Goal: Task Accomplishment & Management: Manage account settings

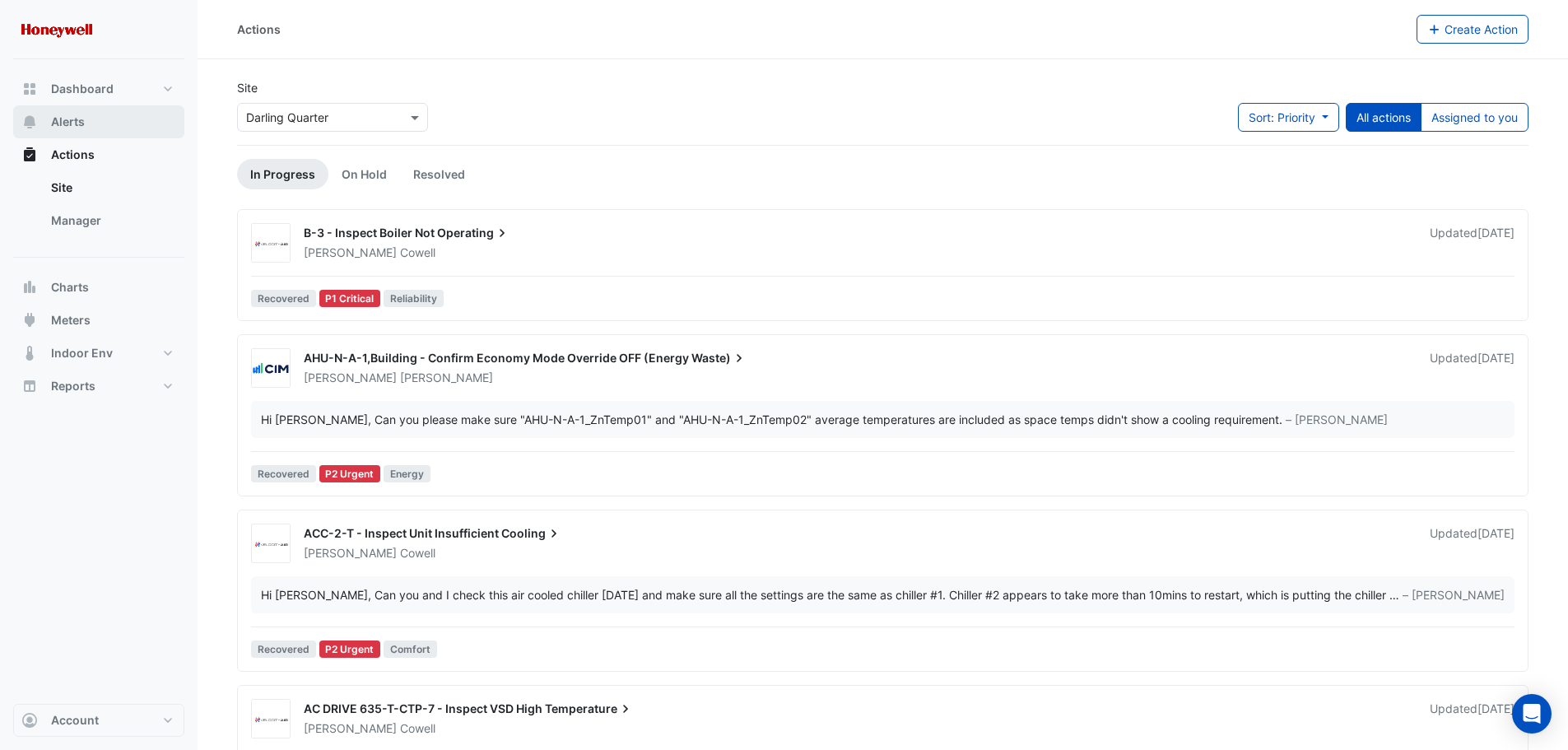
click at [65, 118] on span "Alerts" at bounding box center [68, 122] width 34 height 17
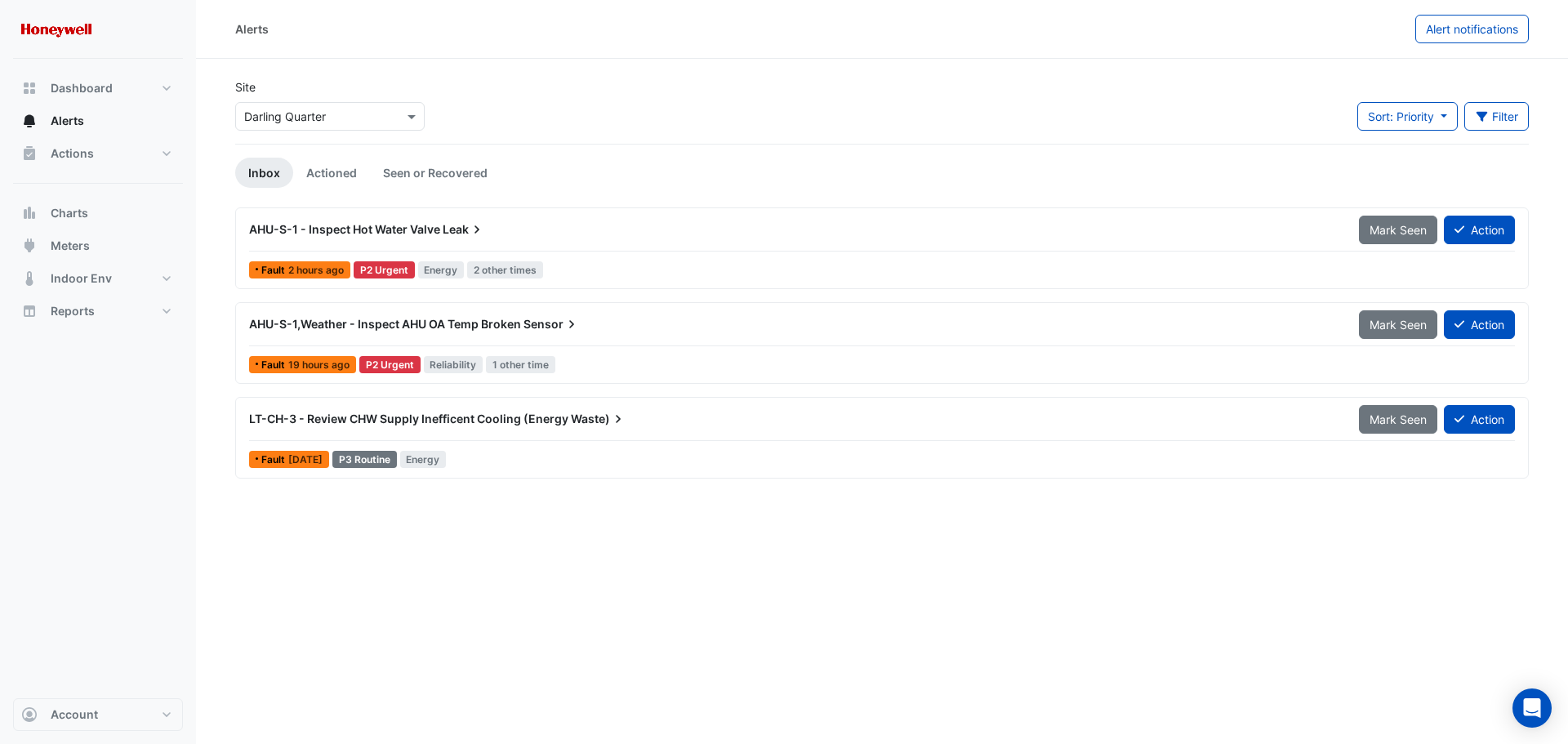
click at [508, 326] on span "AHU-S-1,Weather - Inspect AHU OA Temp Broken" at bounding box center [385, 323] width 272 height 14
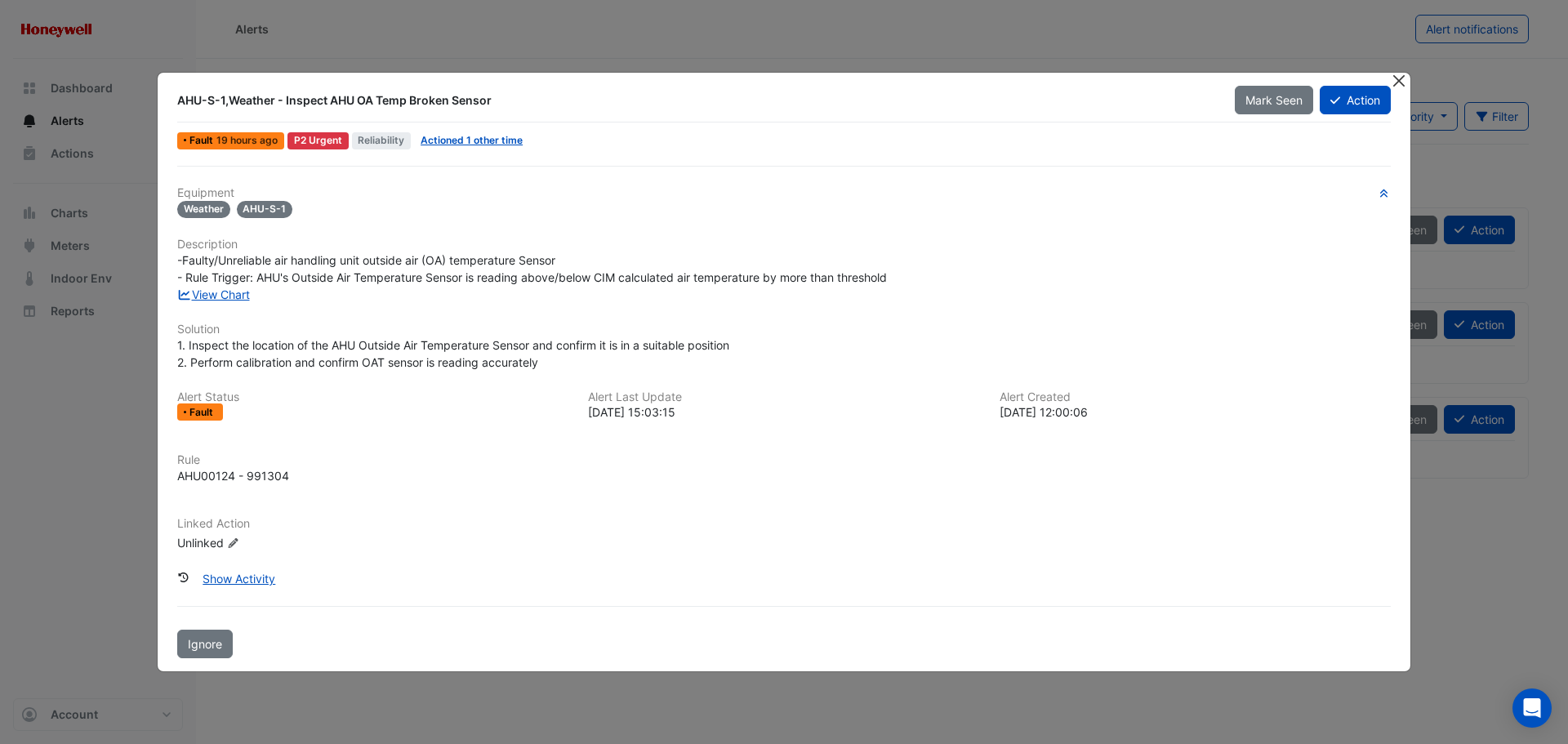
click at [1395, 82] on button "Close" at bounding box center [1399, 81] width 17 height 17
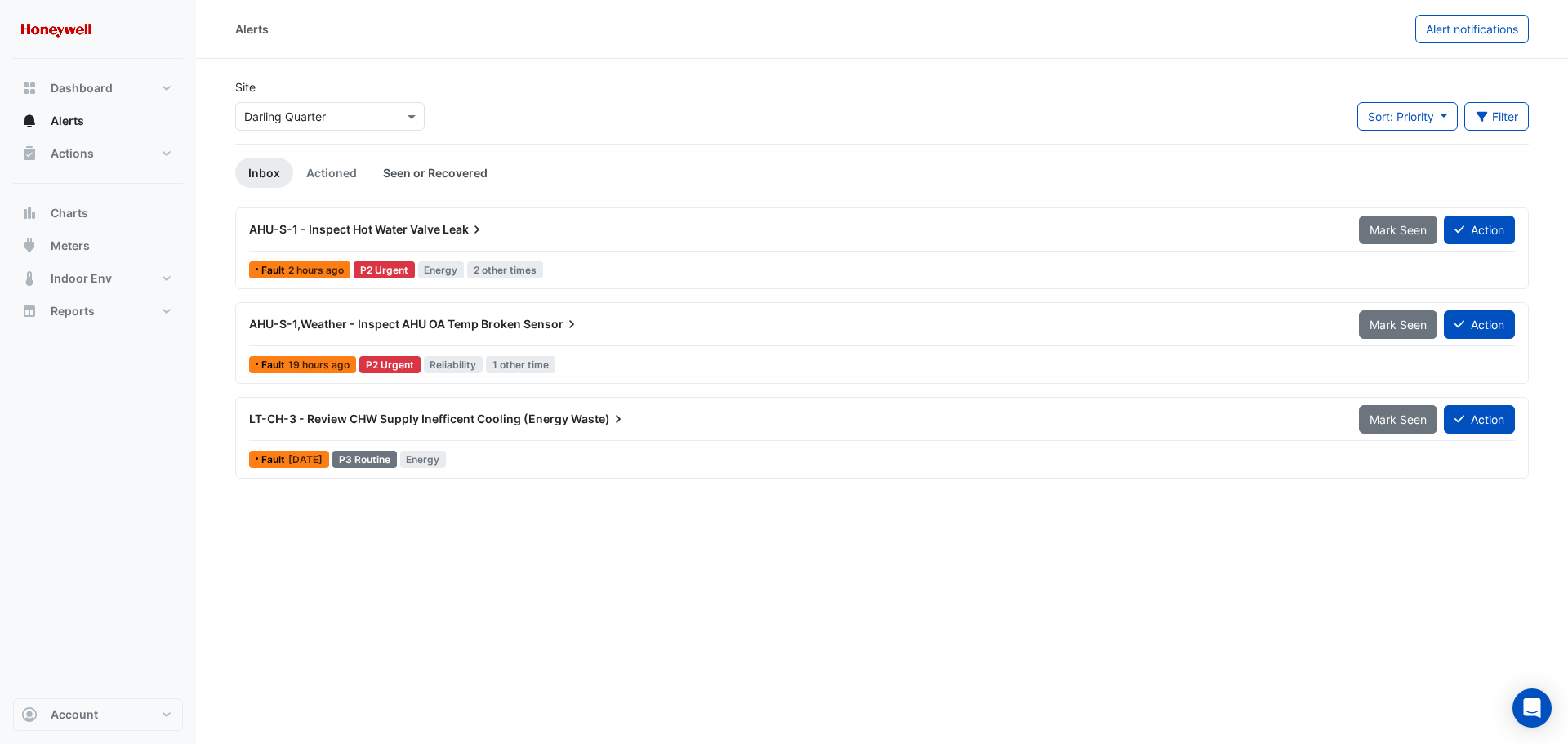
click at [442, 173] on link "Seen or Recovered" at bounding box center [435, 173] width 131 height 30
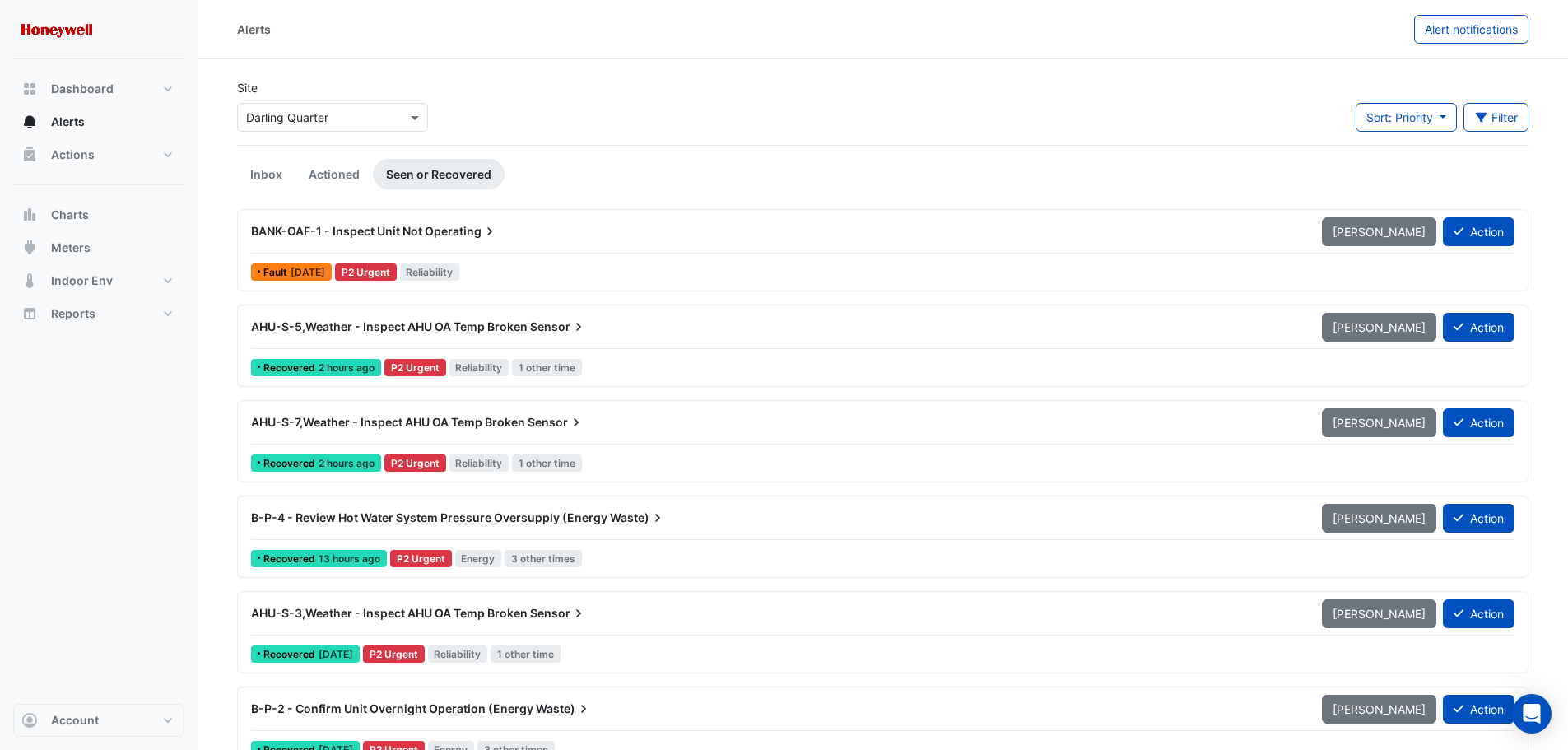
scroll to position [83, 0]
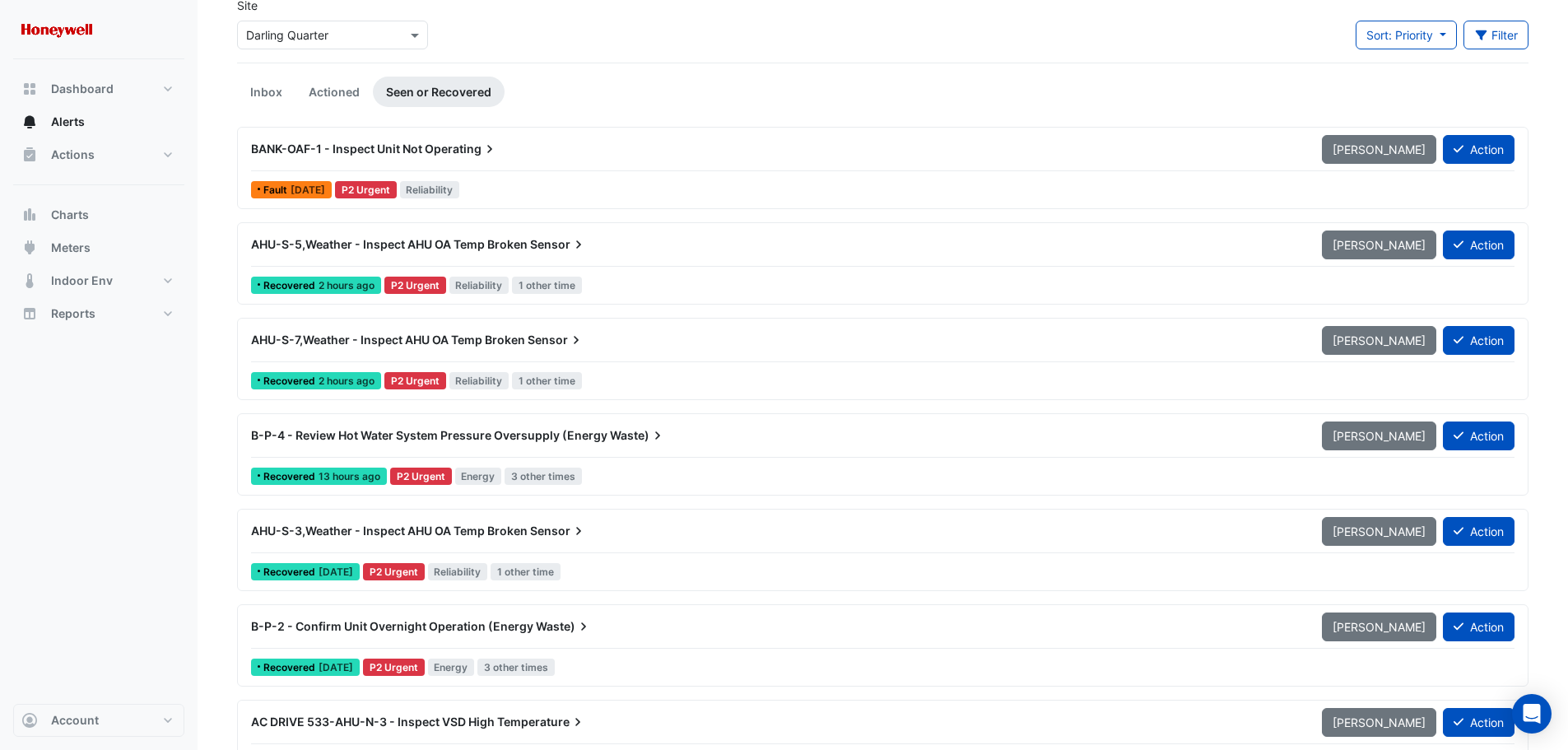
click at [464, 625] on span "B-P-2 - Confirm Unit Overnight Operation (Energy" at bounding box center [392, 626] width 282 height 14
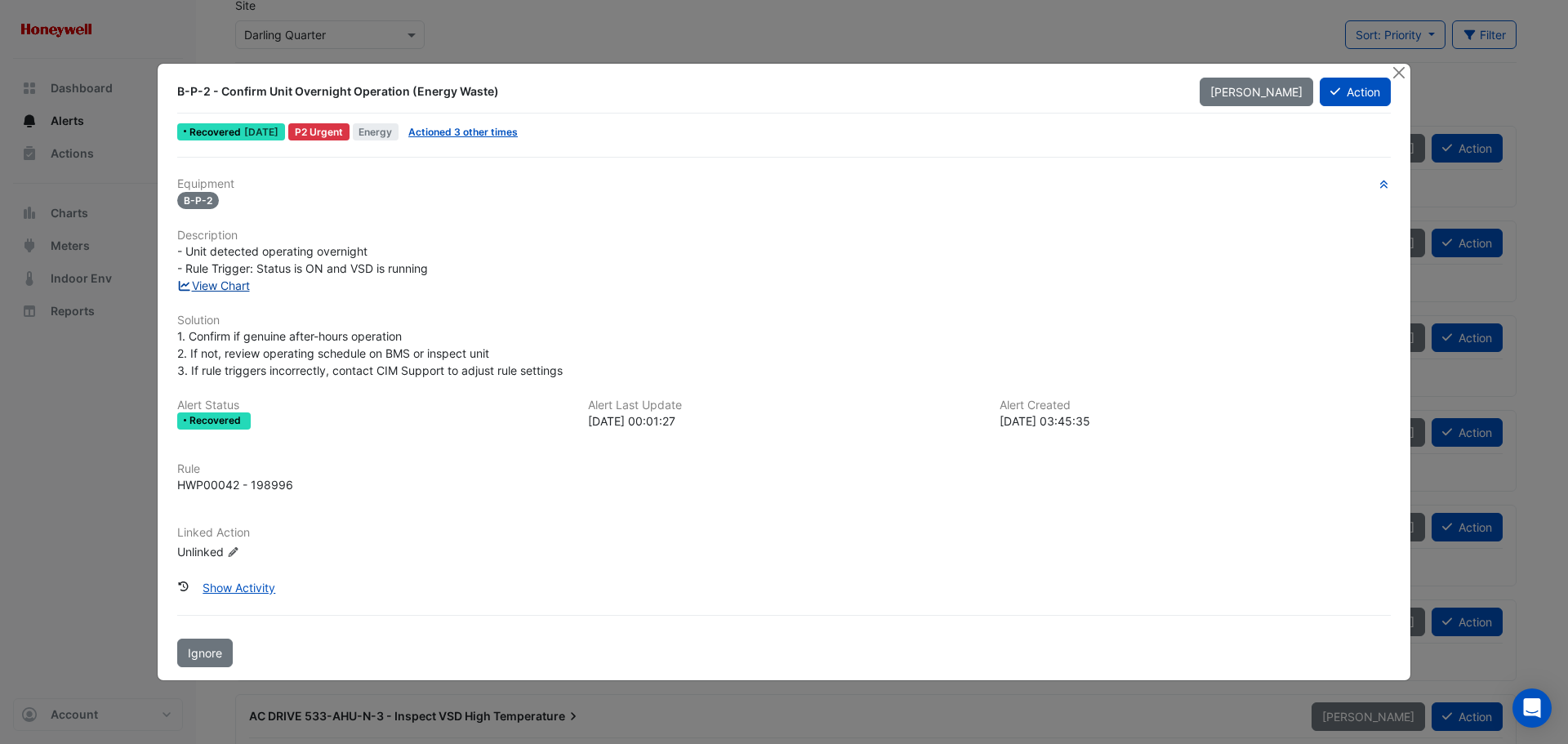
click at [219, 281] on link "View Chart" at bounding box center [214, 285] width 73 height 14
click at [1338, 88] on icon at bounding box center [1336, 92] width 10 height 11
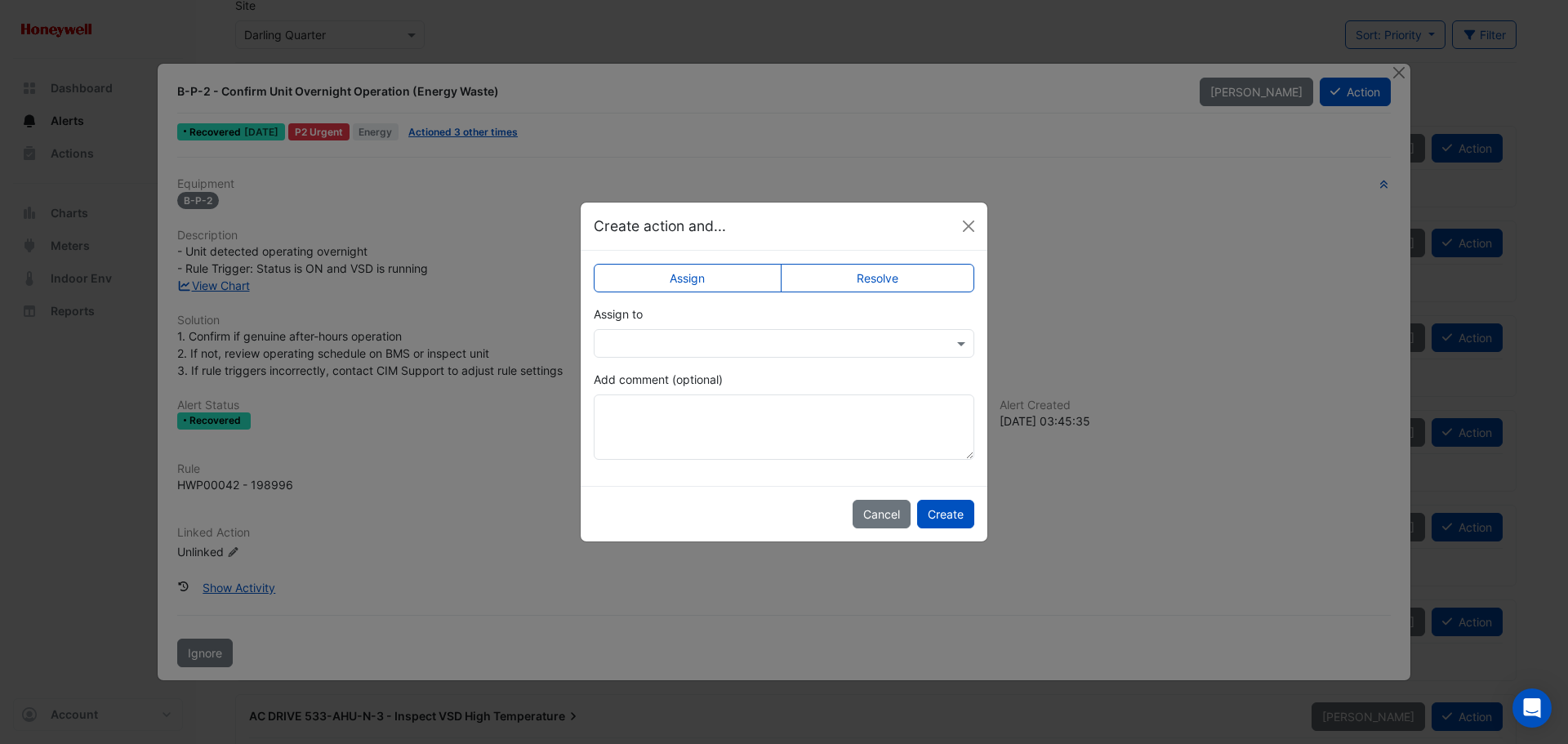
click at [882, 272] on label "Resolve" at bounding box center [878, 277] width 195 height 29
click at [656, 420] on textarea "Add comment (optional)" at bounding box center [784, 427] width 381 height 65
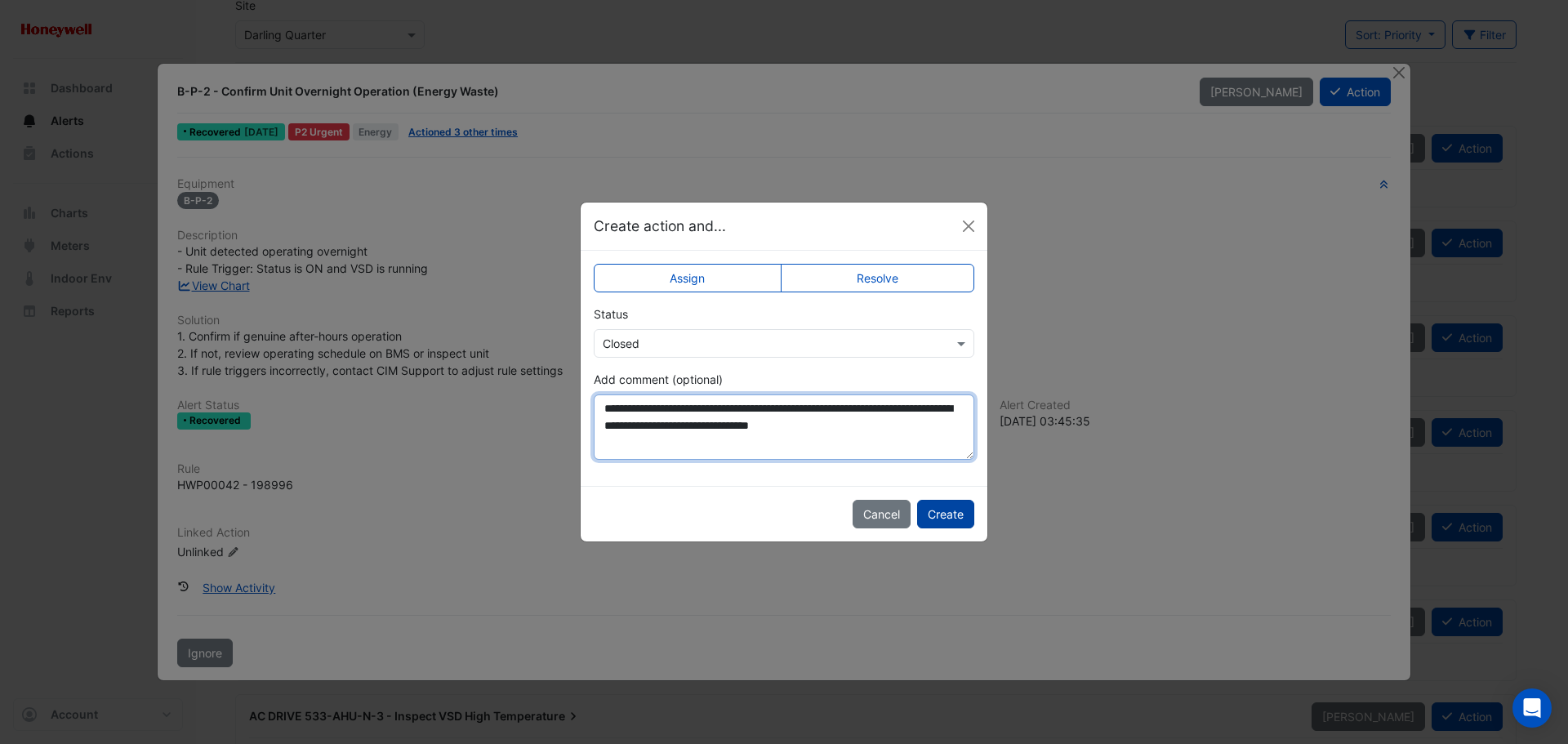
type textarea "**********"
click at [944, 516] on button "Create" at bounding box center [946, 514] width 57 height 29
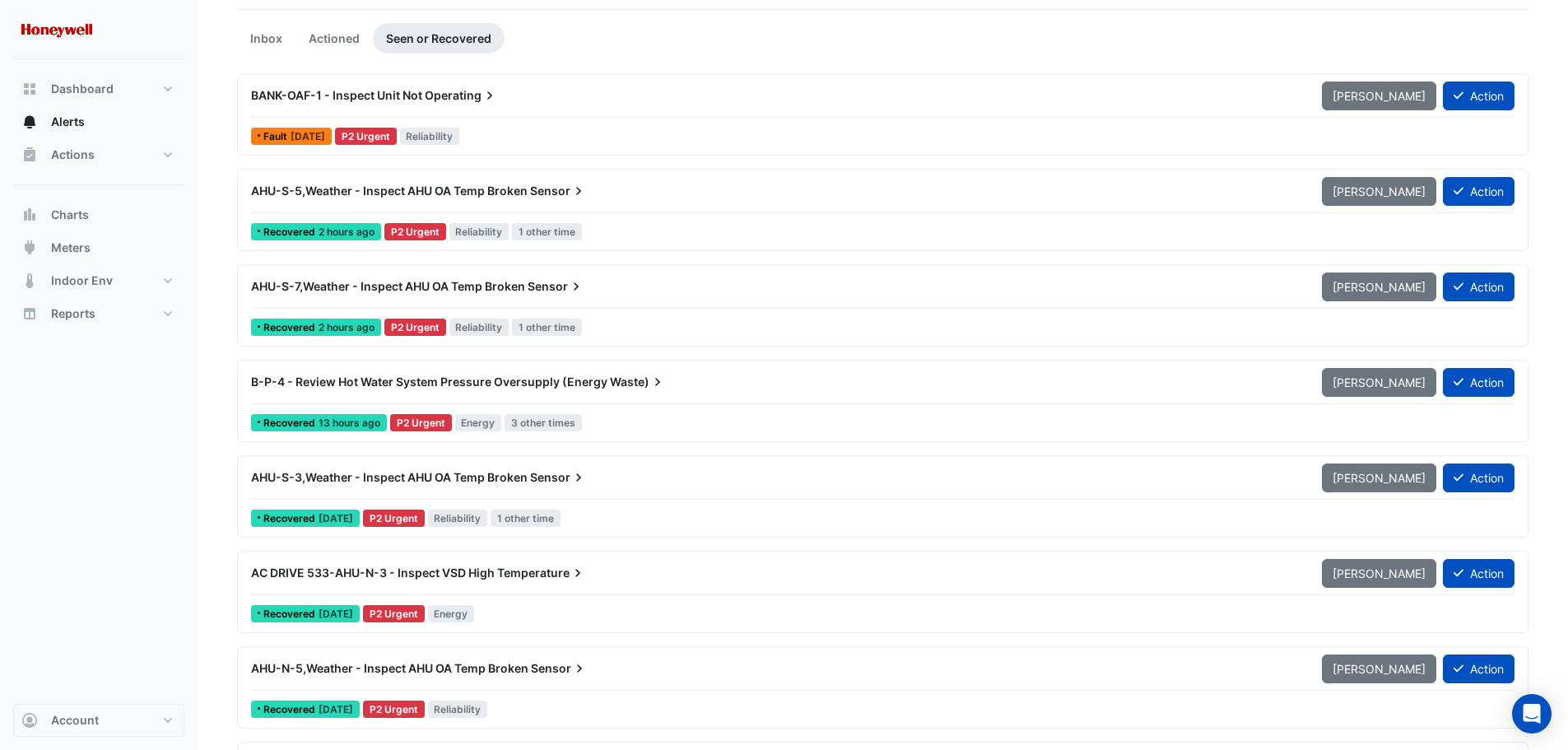
scroll to position [165, 0]
